Goal: Information Seeking & Learning: Learn about a topic

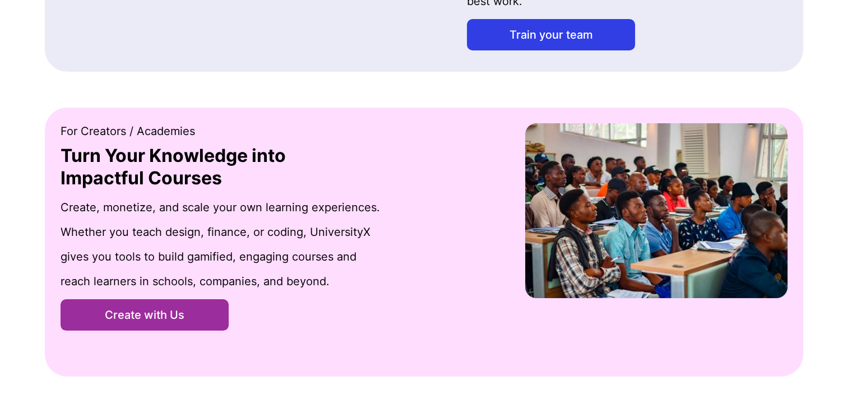
scroll to position [1383, 0]
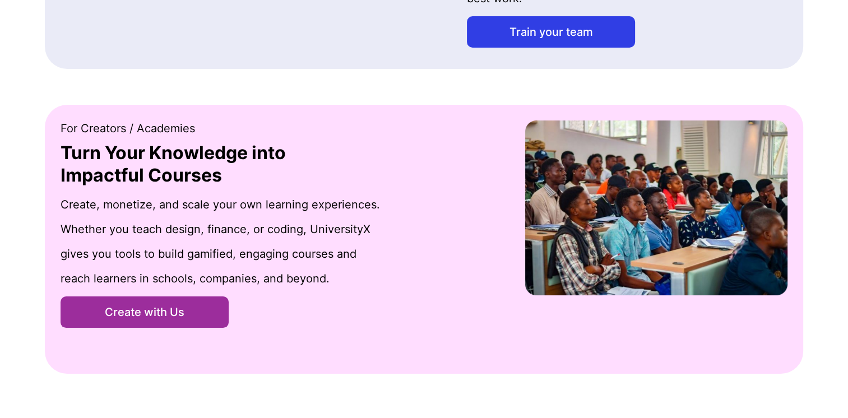
click at [190, 310] on button "Create with Us" at bounding box center [145, 311] width 168 height 31
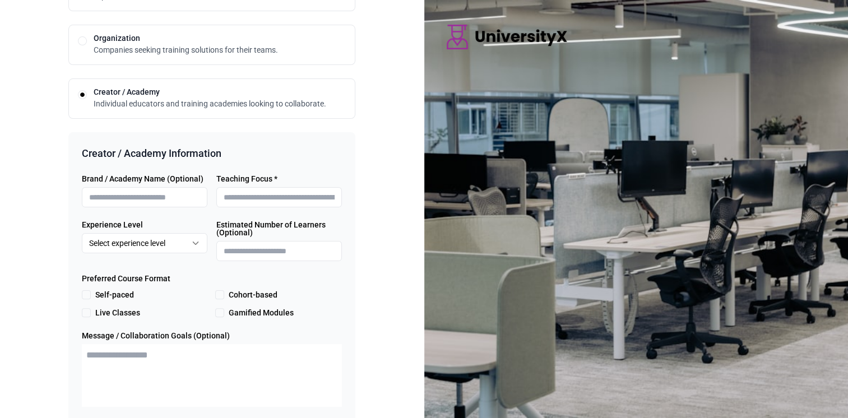
scroll to position [291, 0]
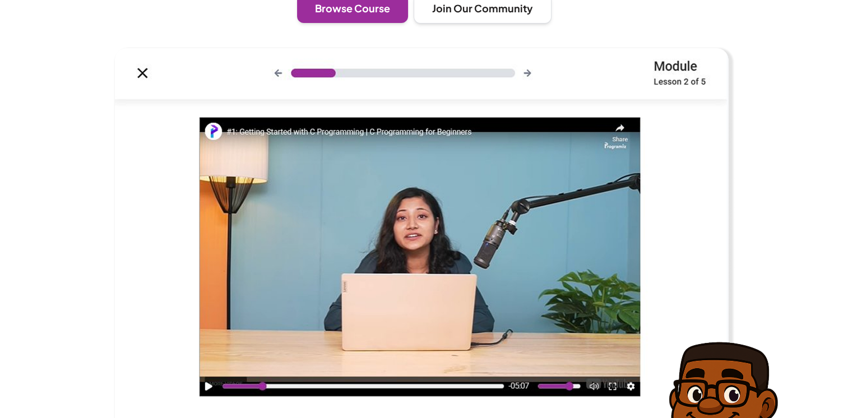
scroll to position [1383, 0]
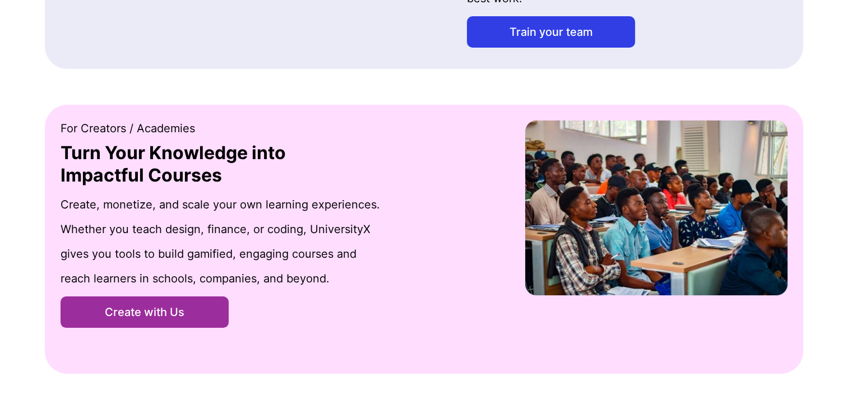
click at [538, 38] on button "Train your team" at bounding box center [551, 31] width 168 height 31
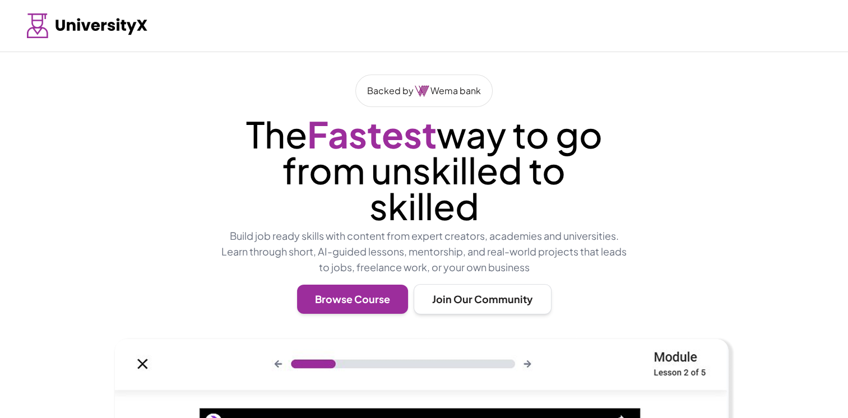
drag, startPoint x: 119, startPoint y: 27, endPoint x: 399, endPoint y: 292, distance: 386.0
click at [399, 292] on button "Browse Course" at bounding box center [352, 299] width 111 height 29
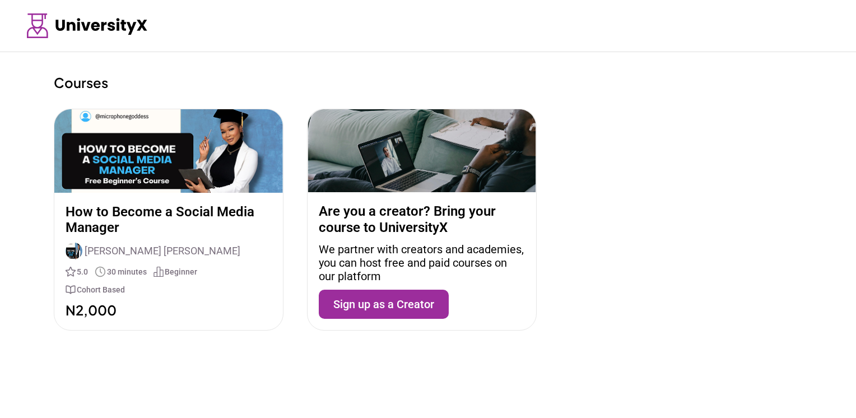
drag, startPoint x: 399, startPoint y: 292, endPoint x: 163, endPoint y: 230, distance: 244.6
click at [163, 230] on div "How to Become a Social Media Manager [PERSON_NAME] [PERSON_NAME] 5.0 30 minutes…" at bounding box center [428, 220] width 749 height 222
click at [175, 212] on p "How to Become a Social Media Manager" at bounding box center [169, 220] width 206 height 32
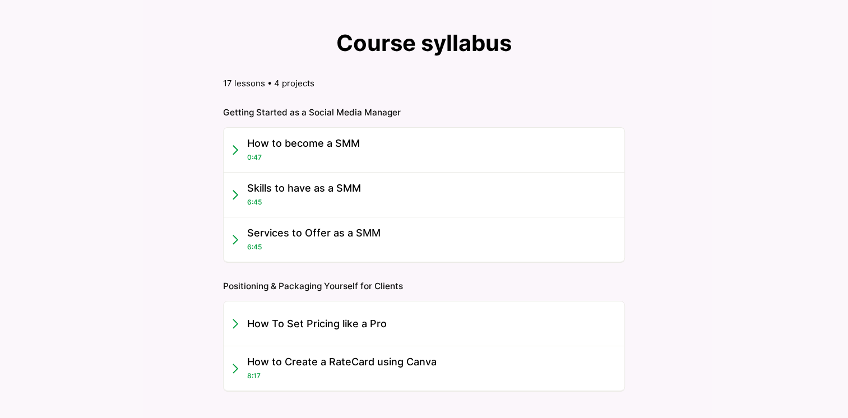
scroll to position [1026, 0]
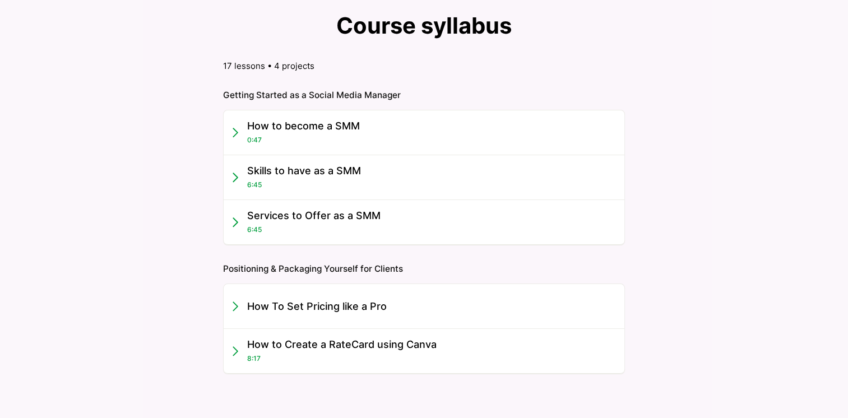
click at [235, 133] on icon at bounding box center [236, 132] width 4 height 8
click at [350, 126] on p "How to become a SMM" at bounding box center [303, 125] width 113 height 13
drag, startPoint x: 350, startPoint y: 126, endPoint x: 308, endPoint y: 169, distance: 60.6
click at [350, 127] on p "How to become a SMM" at bounding box center [303, 125] width 113 height 13
click at [236, 222] on icon at bounding box center [236, 222] width 4 height 8
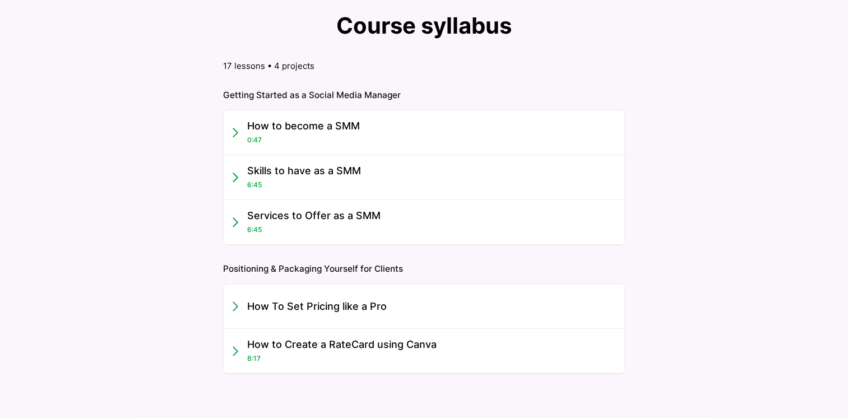
click at [236, 222] on icon at bounding box center [236, 222] width 4 height 8
